Goal: Find contact information

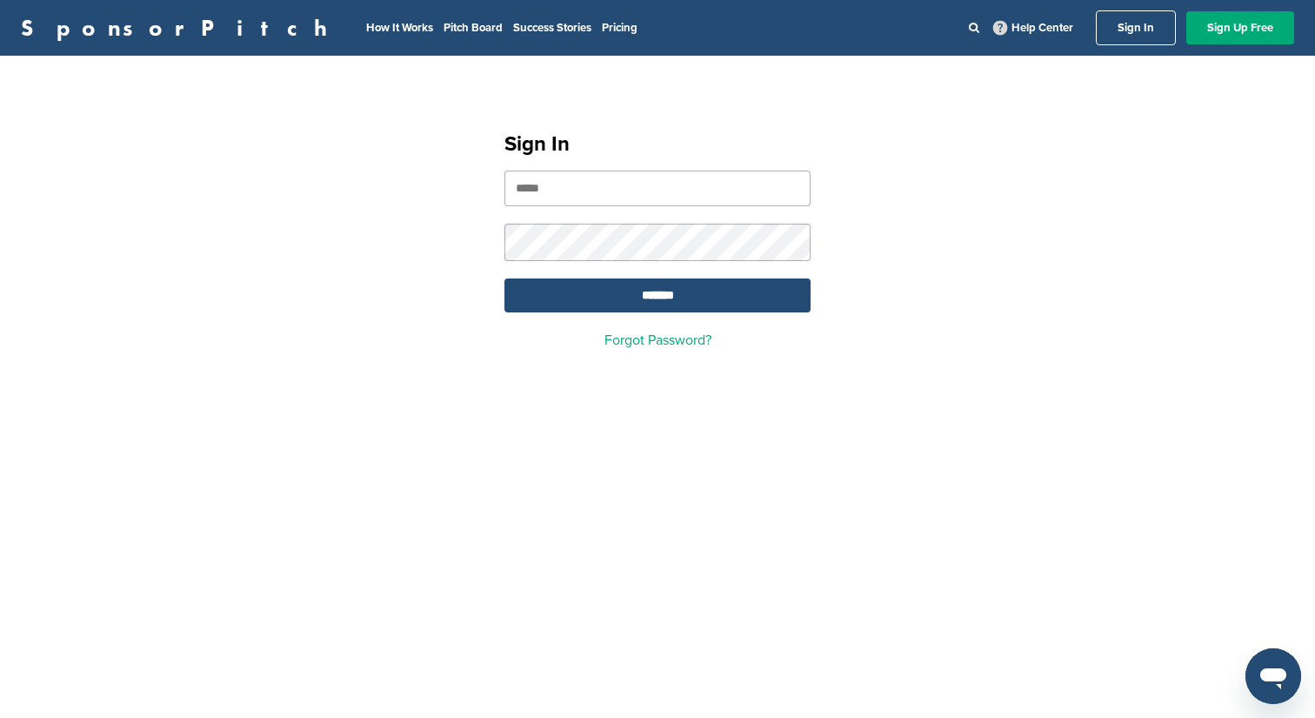
type input "**********"
click at [592, 286] on input "*******" at bounding box center [657, 295] width 306 height 34
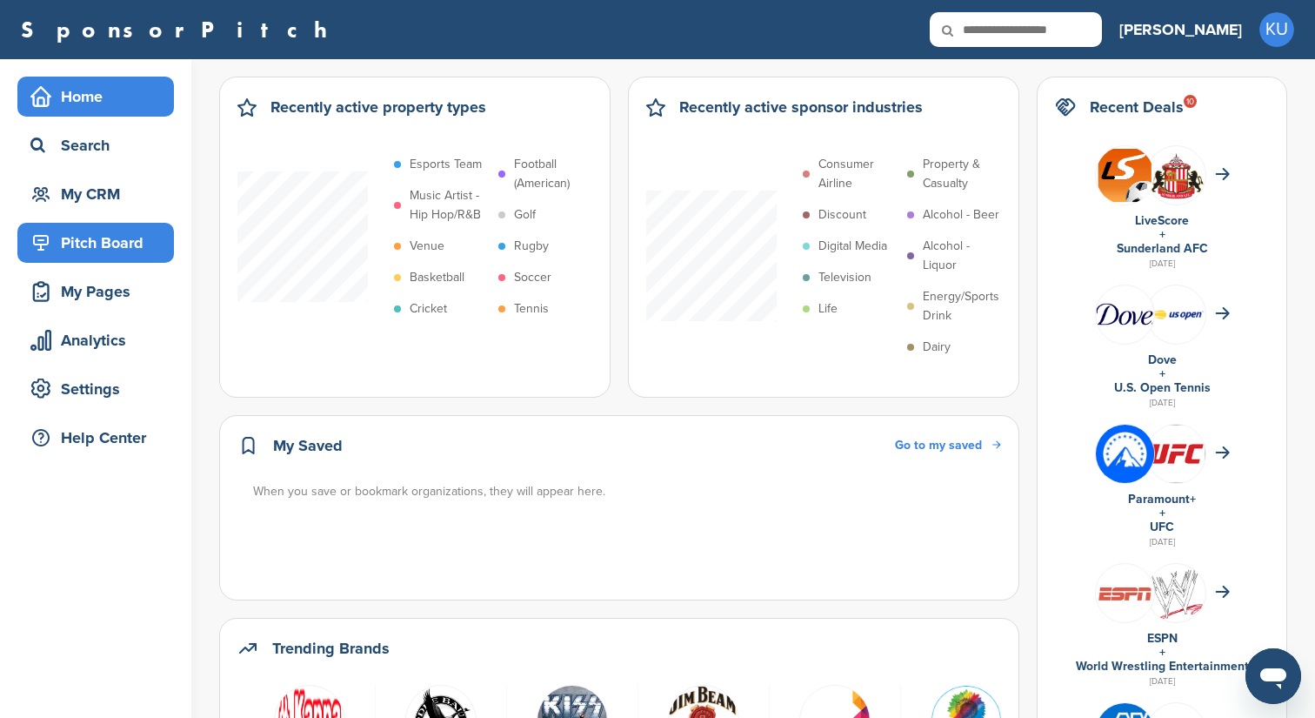
click at [151, 247] on div "Pitch Board" at bounding box center [100, 242] width 148 height 31
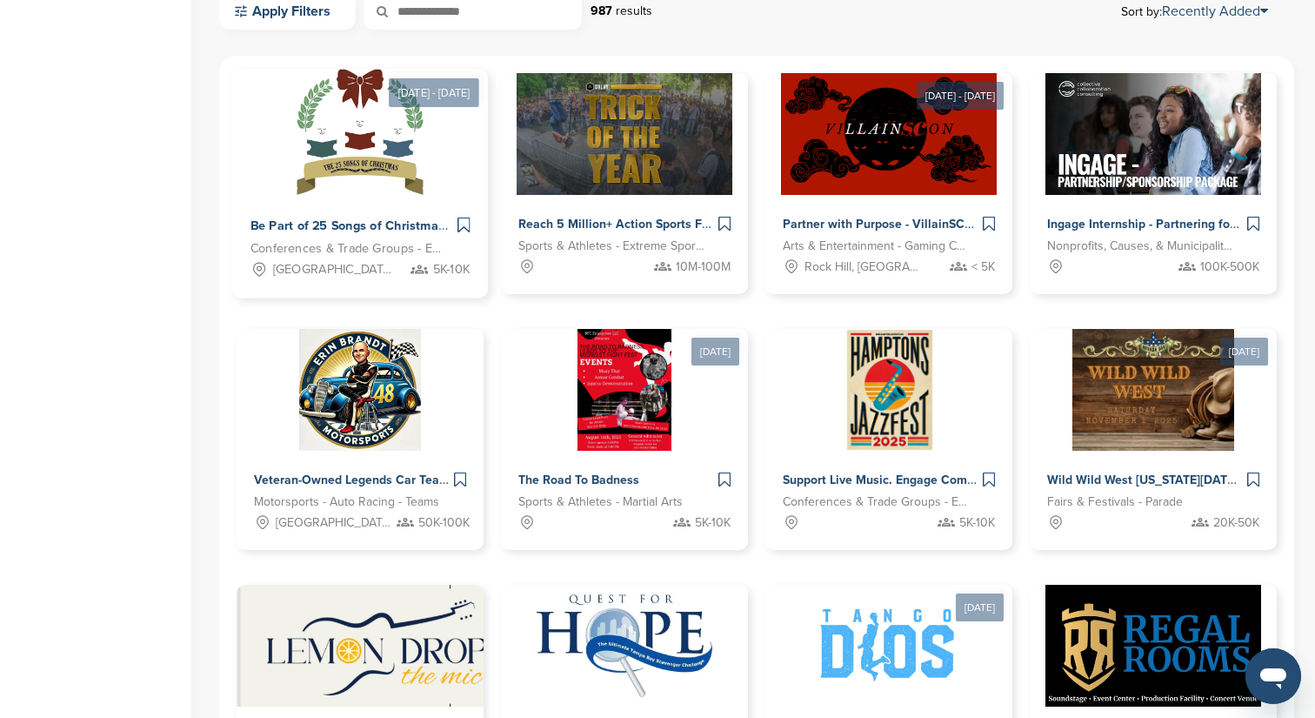
scroll to position [518, 0]
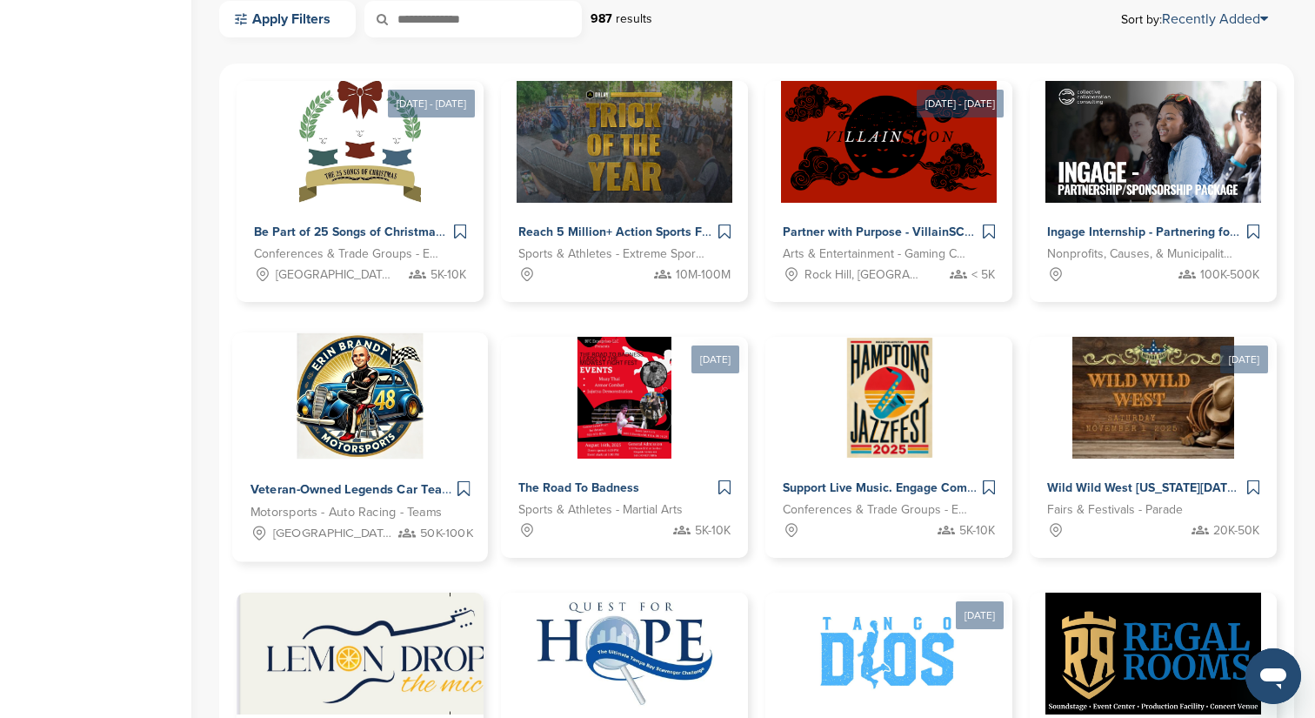
click at [353, 498] on div "Veteran-Owned Legends Car Team Driving Racing Excellence and Community Impact A…" at bounding box center [352, 490] width 203 height 25
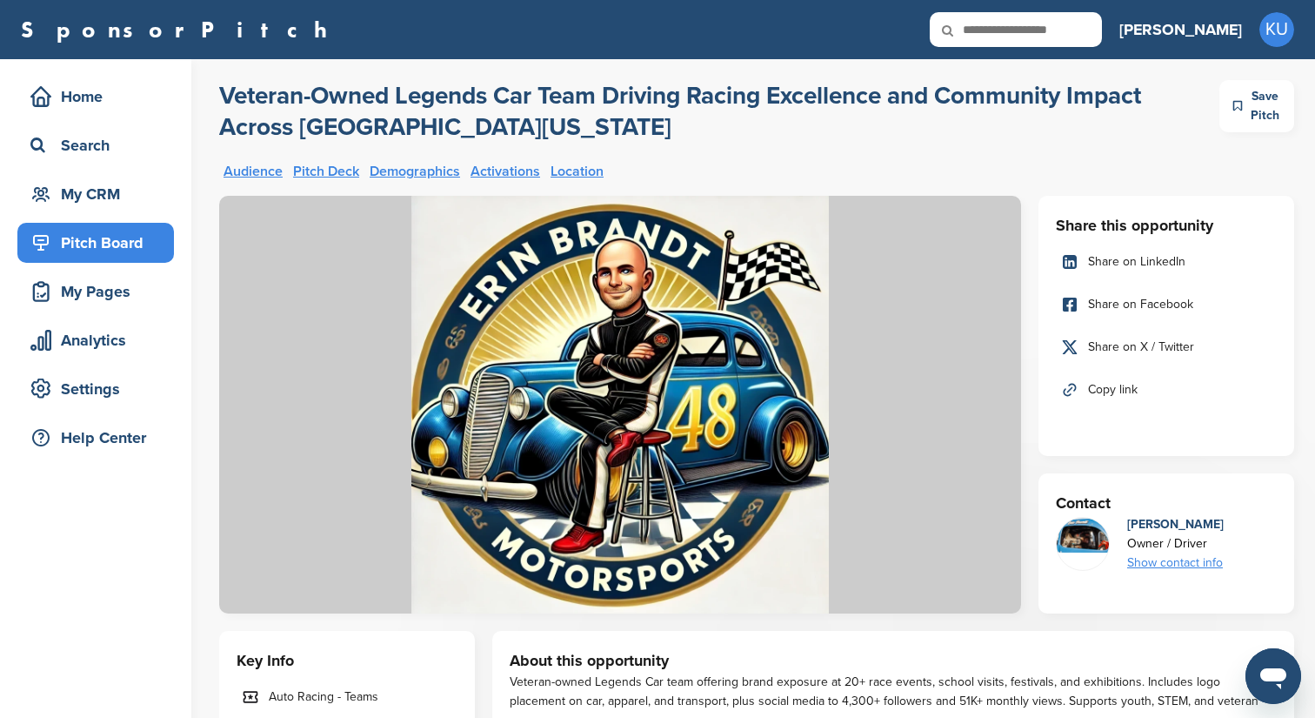
click at [1163, 561] on div "Show contact info" at bounding box center [1175, 562] width 97 height 19
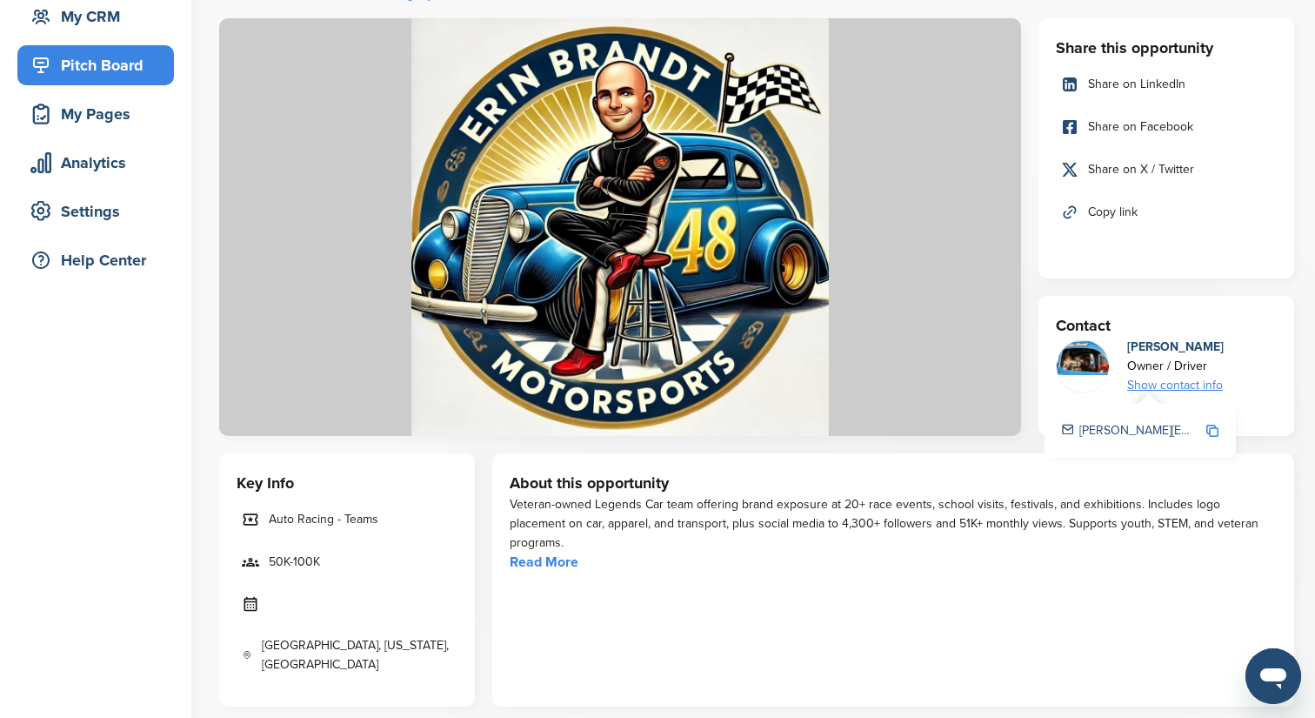
scroll to position [174, 0]
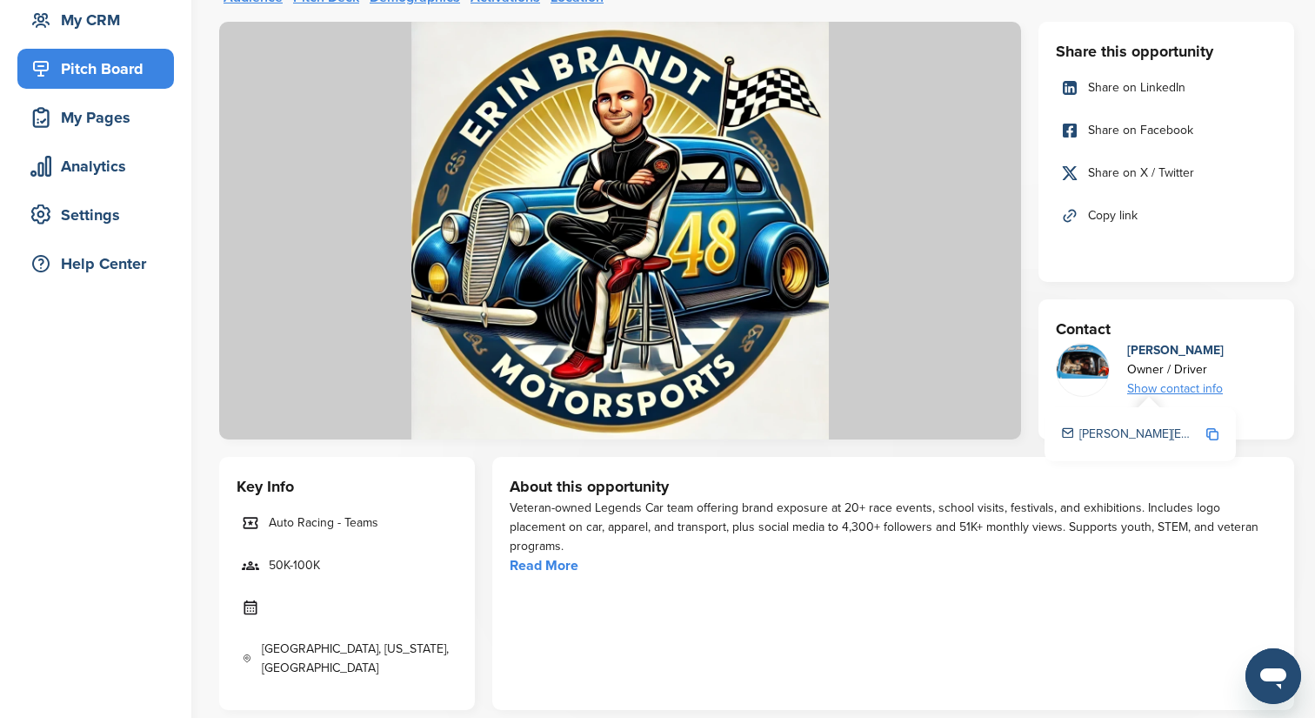
click at [1212, 434] on img at bounding box center [1212, 434] width 12 height 12
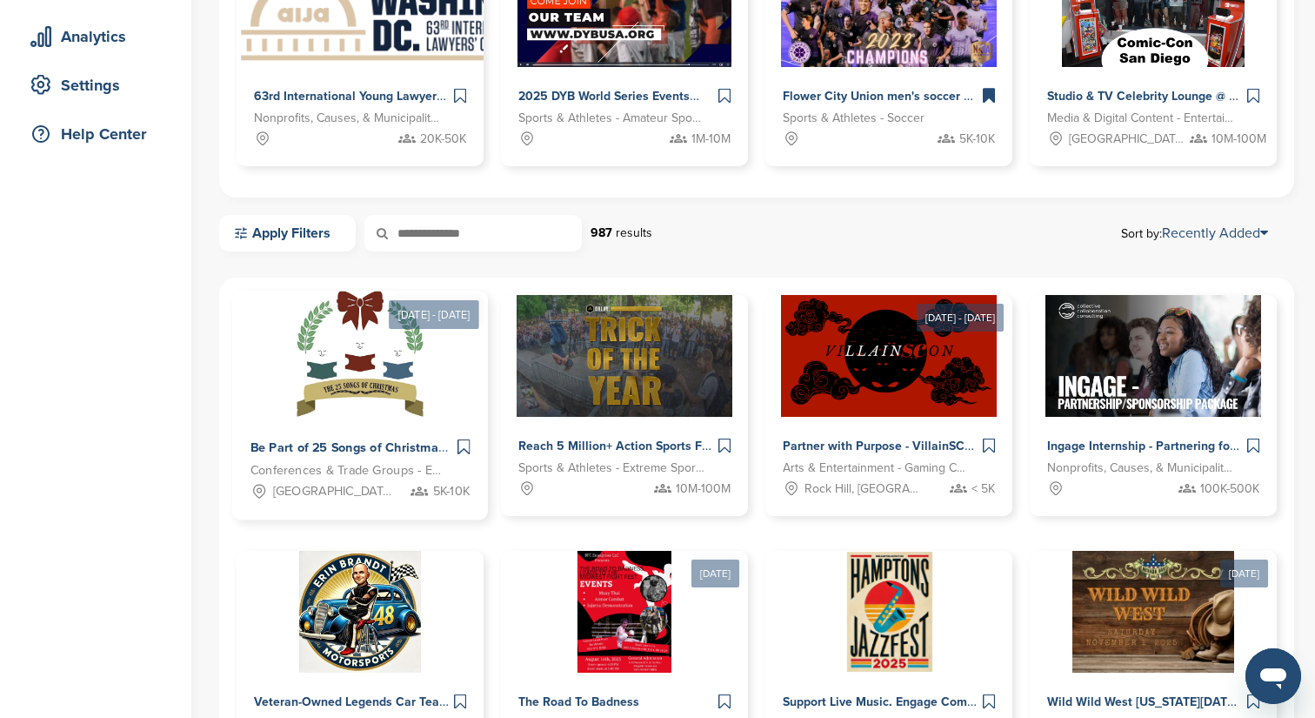
scroll to position [304, 0]
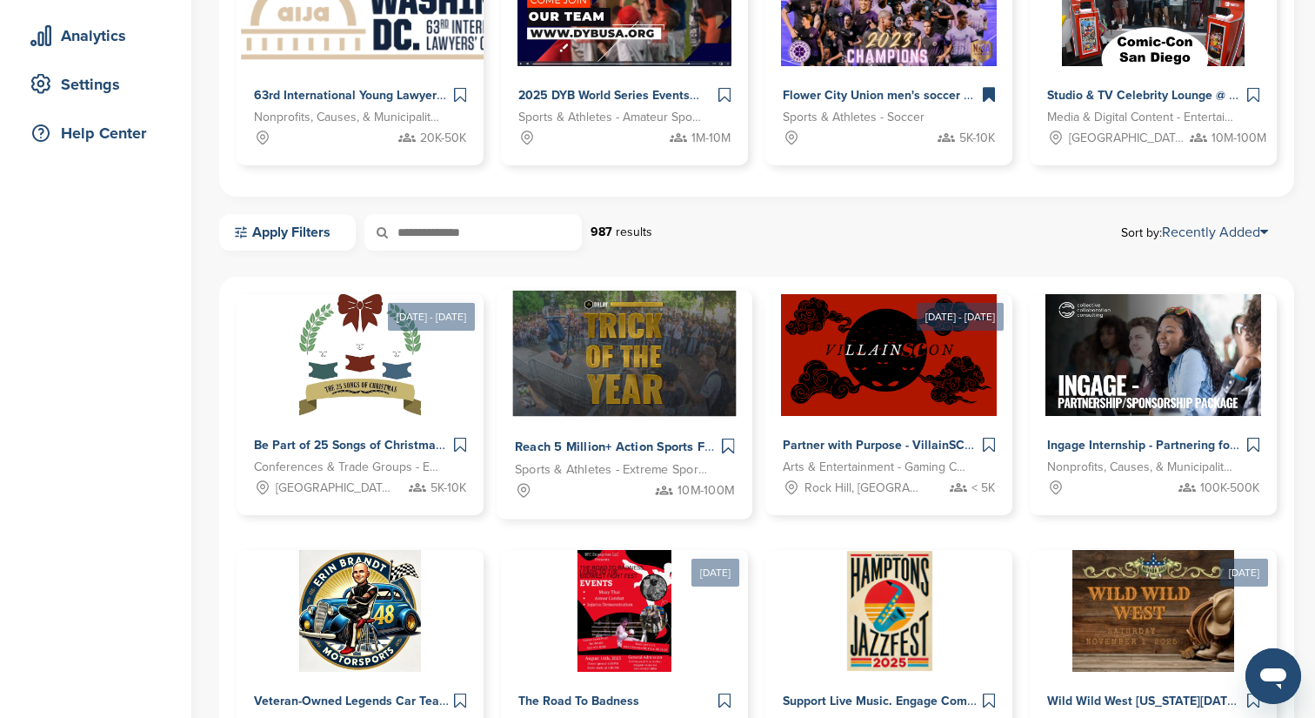
click at [574, 440] on span "Reach 5 Million+ Action Sports Fans" at bounding box center [620, 447] width 210 height 16
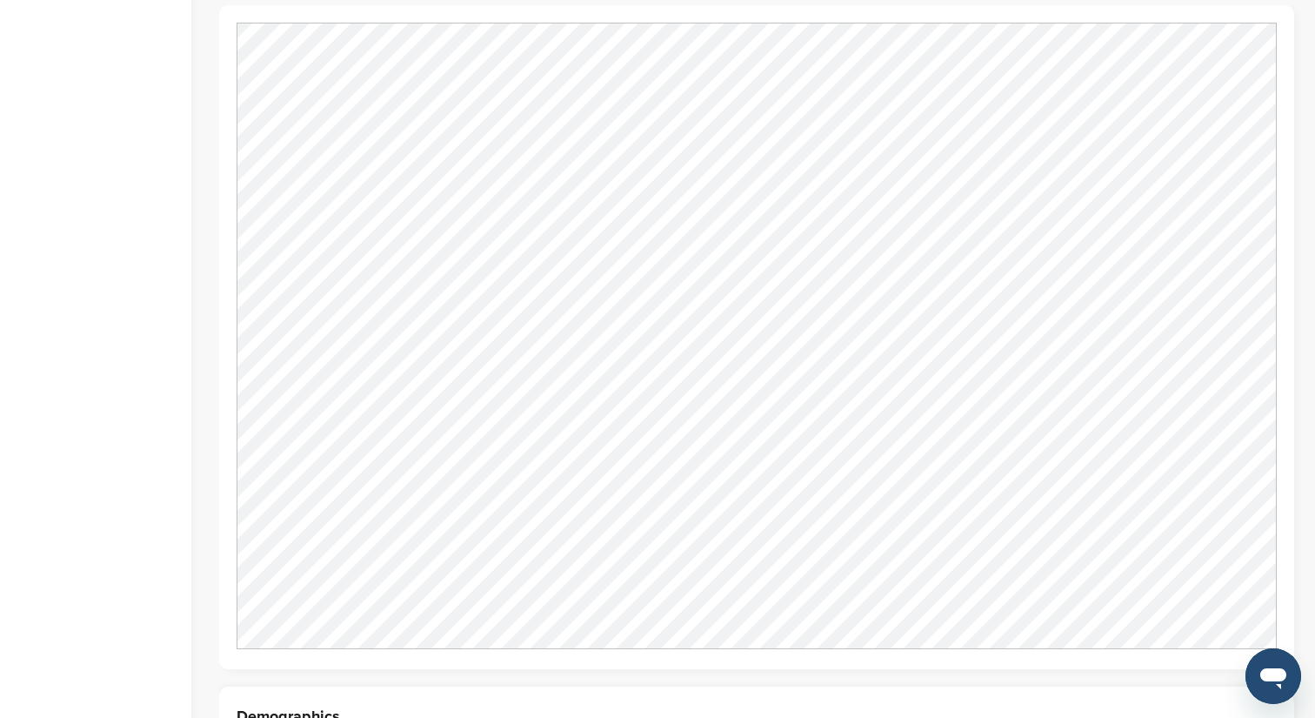
scroll to position [1990, 0]
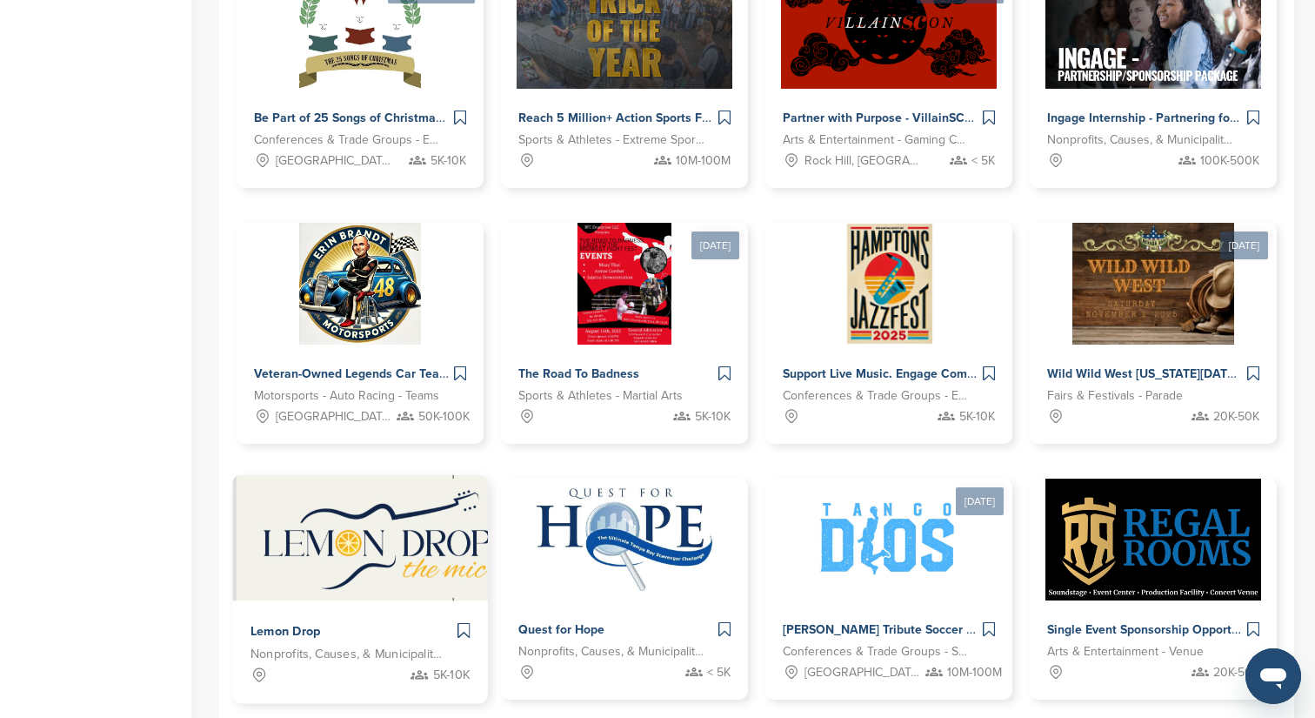
scroll to position [641, 0]
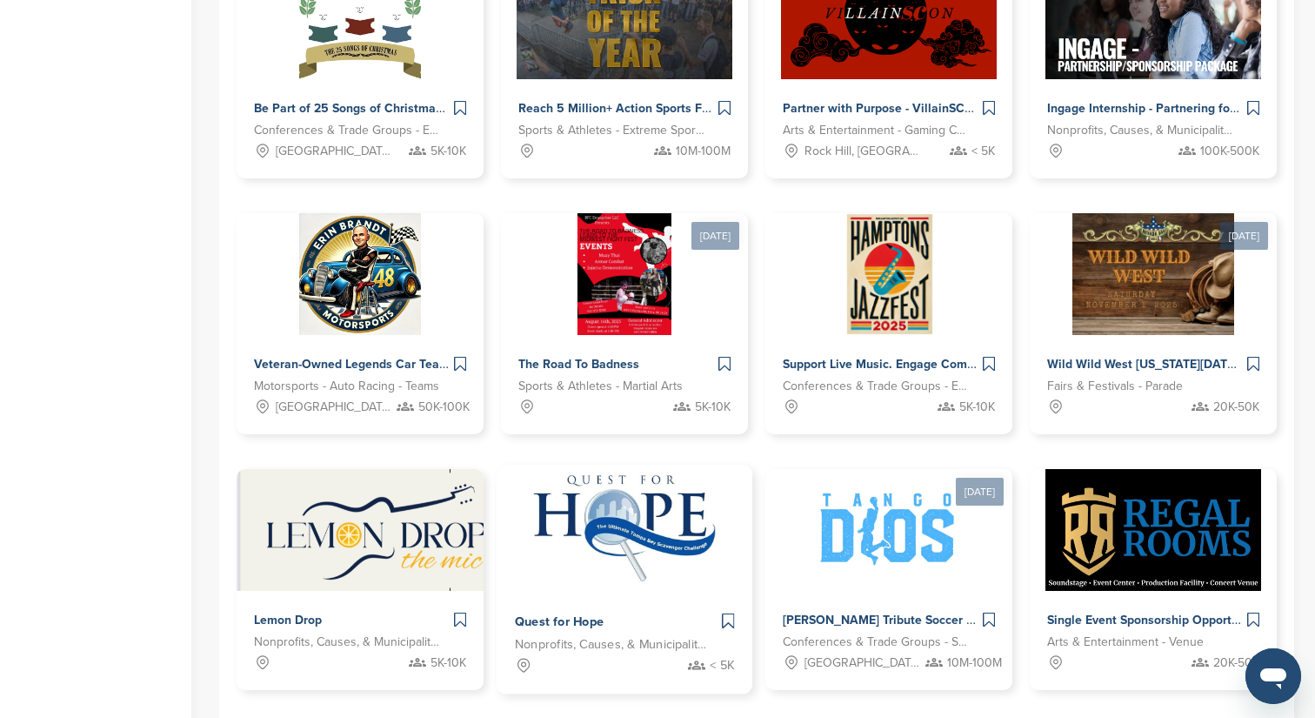
click at [556, 620] on span "Quest for Hope" at bounding box center [559, 622] width 89 height 16
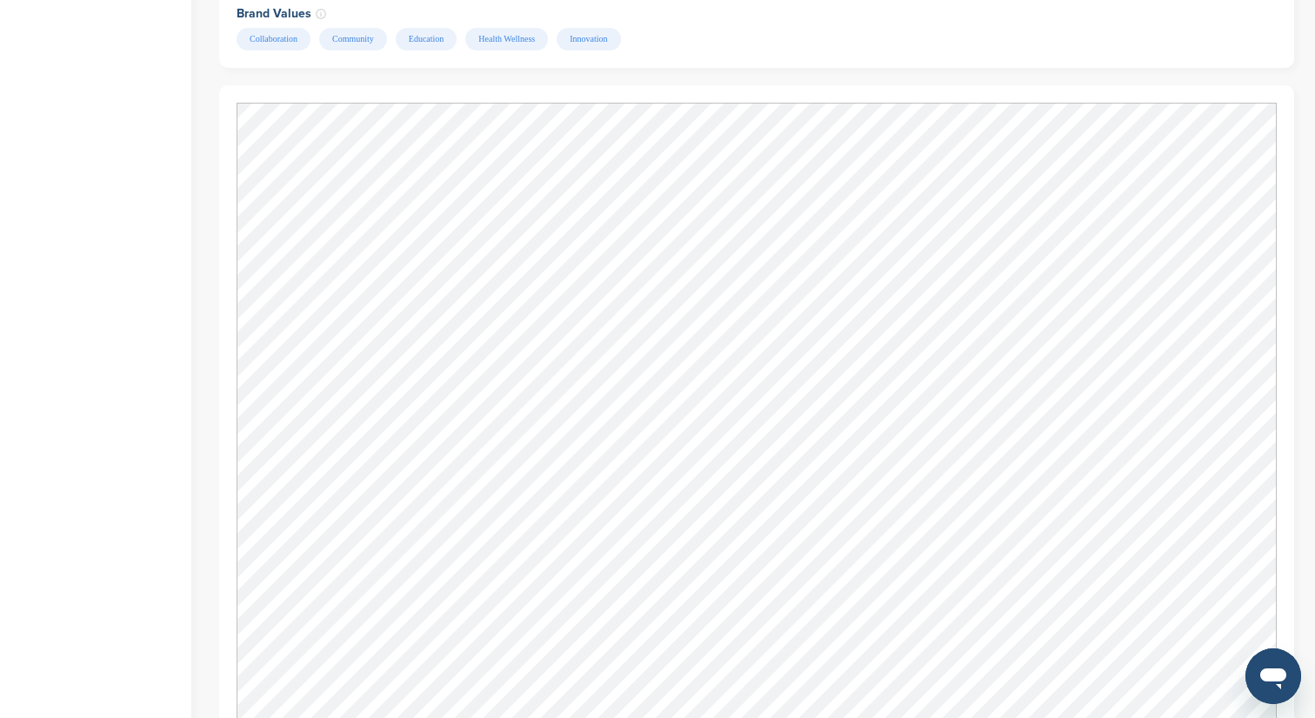
scroll to position [1519, 0]
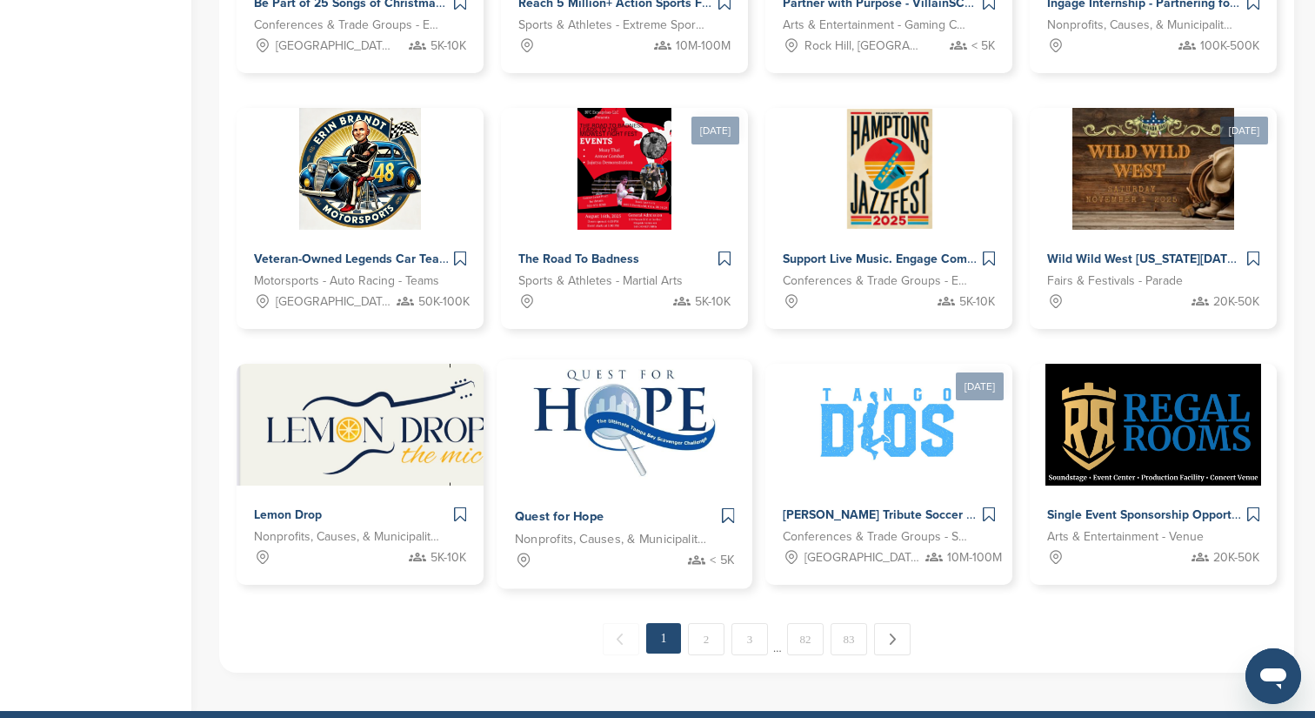
scroll to position [752, 0]
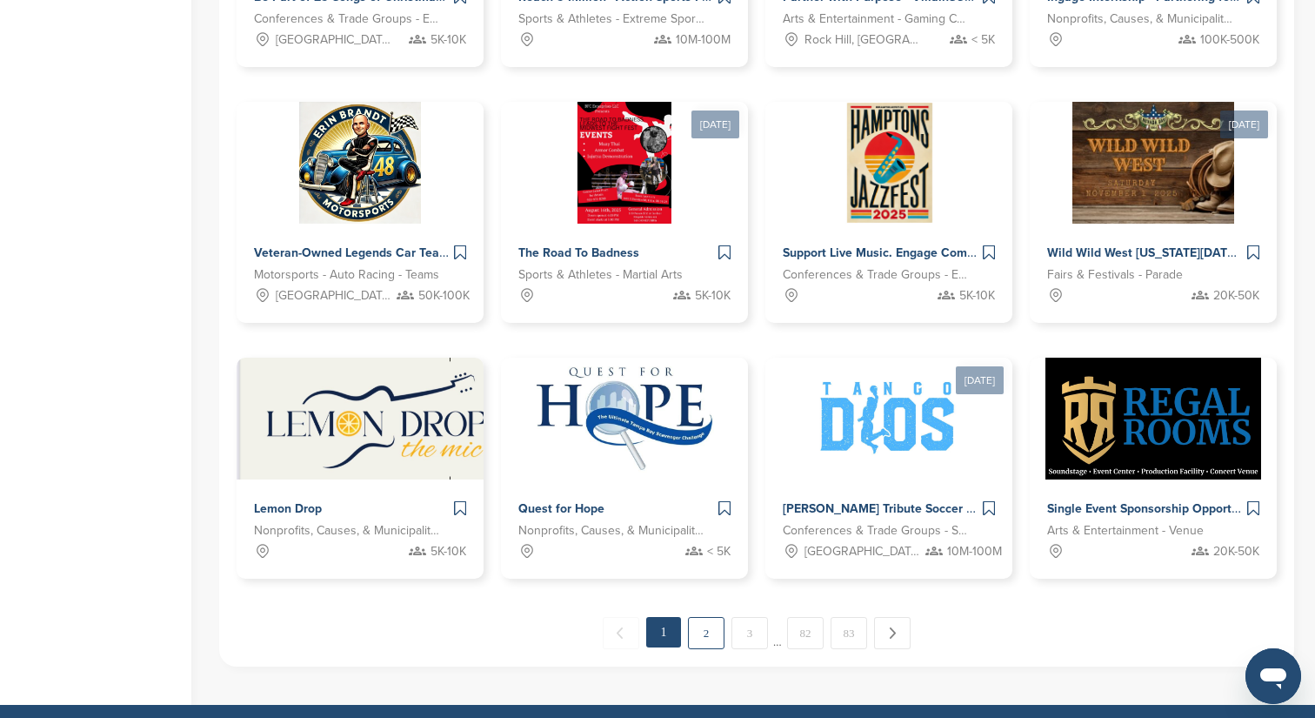
click at [708, 633] on link "2" at bounding box center [706, 633] width 37 height 32
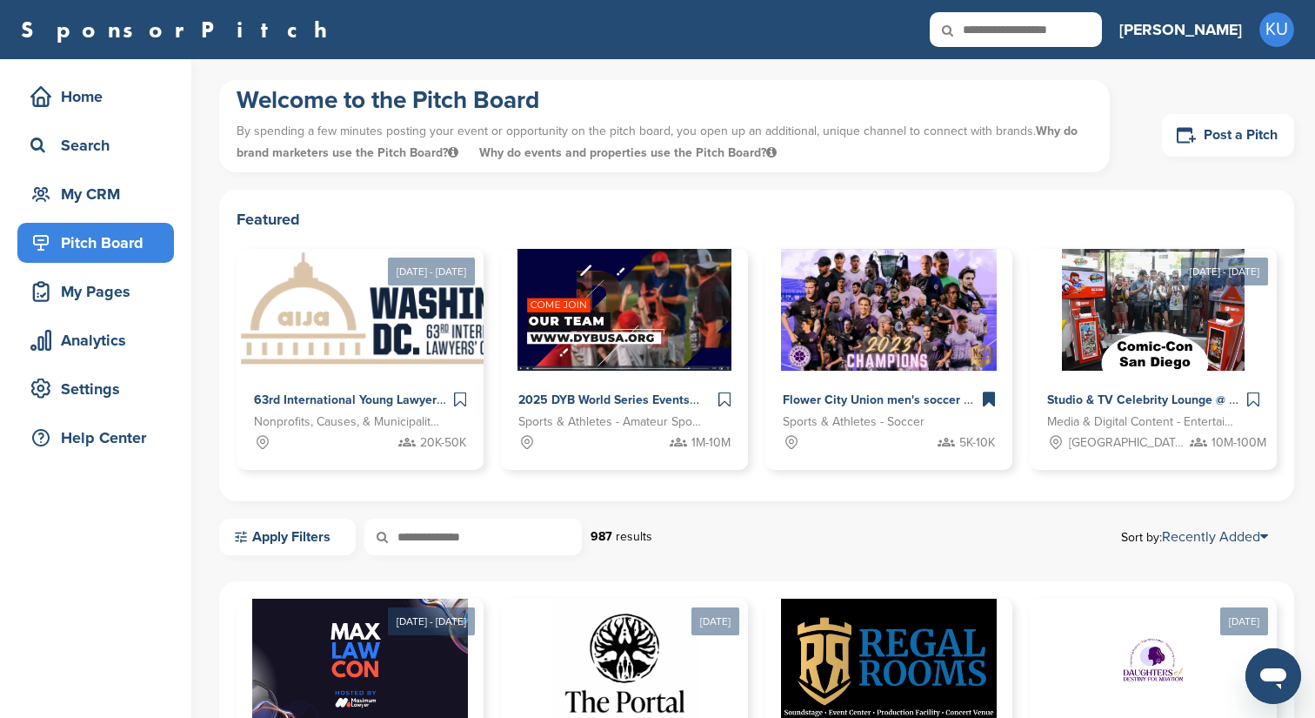
scroll to position [0, 0]
